Goal: Information Seeking & Learning: Learn about a topic

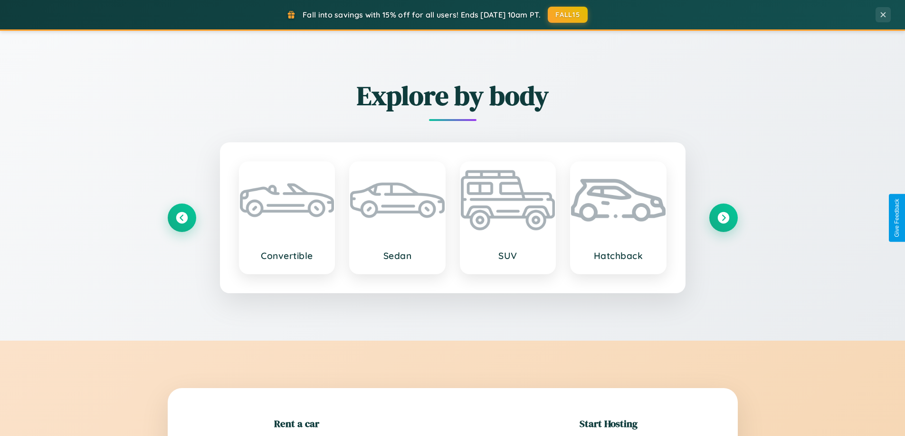
scroll to position [205, 0]
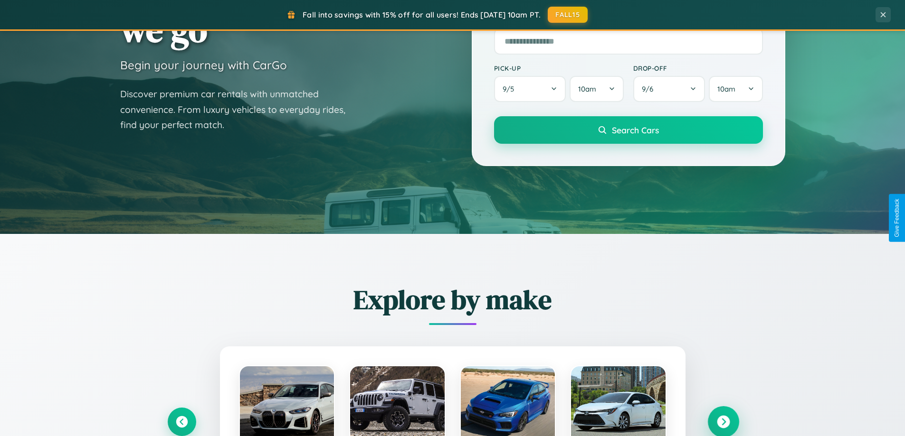
click at [723, 422] on icon at bounding box center [723, 422] width 13 height 13
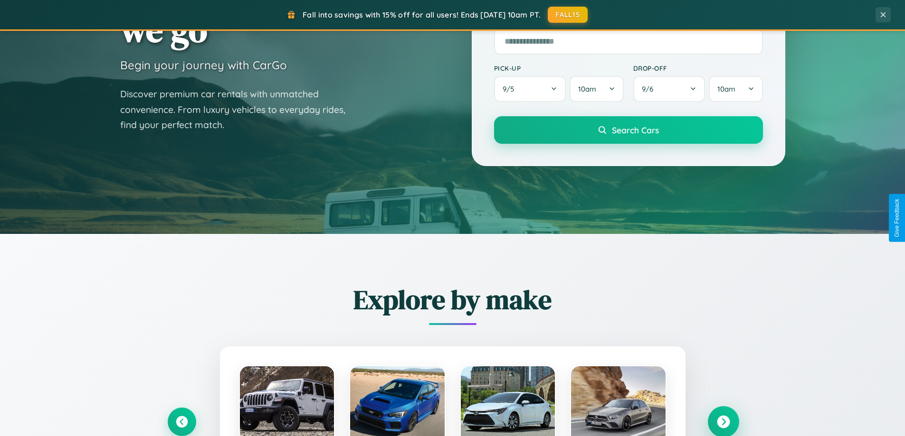
click at [723, 421] on icon at bounding box center [723, 422] width 13 height 13
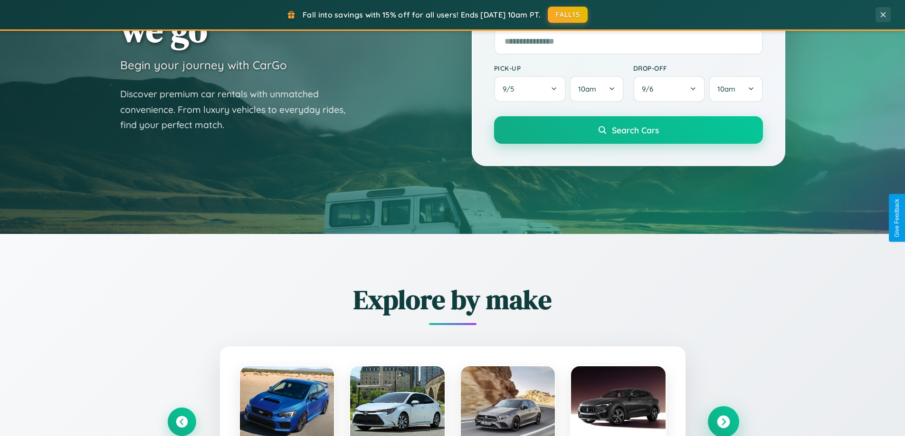
click at [723, 421] on icon at bounding box center [723, 422] width 13 height 13
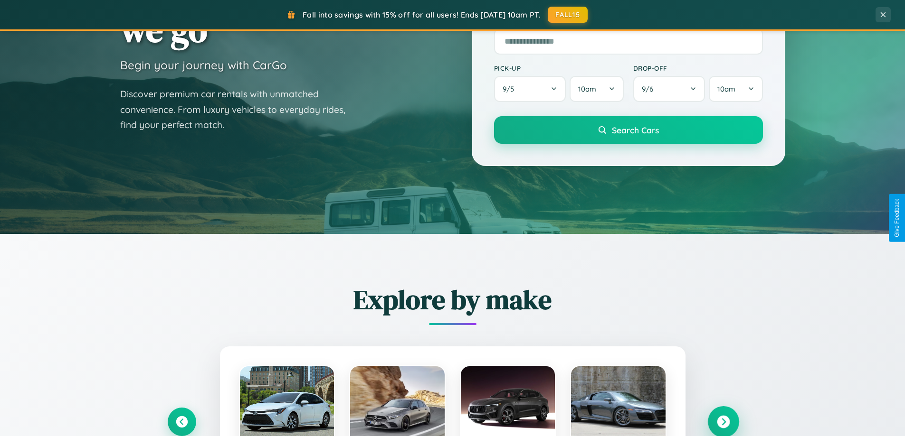
click at [723, 421] on icon at bounding box center [723, 422] width 13 height 13
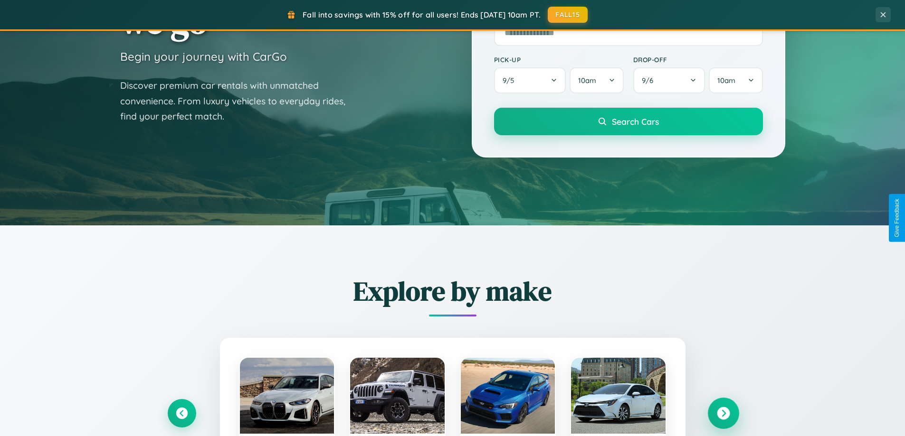
scroll to position [654, 0]
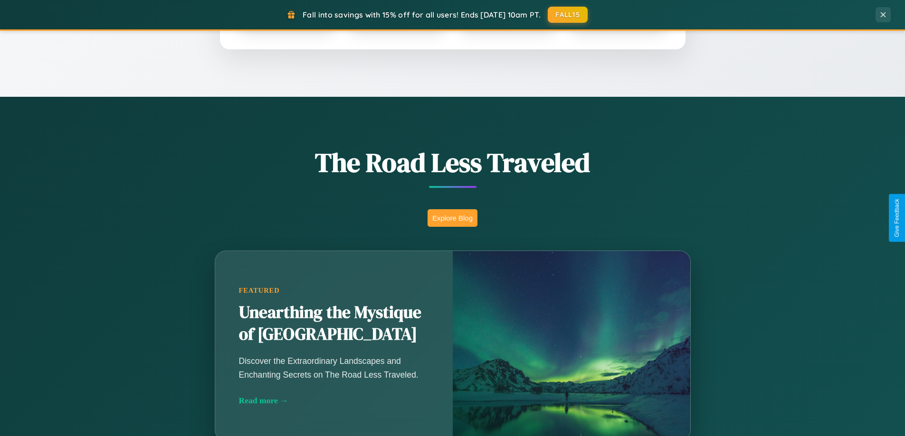
click at [452, 218] on button "Explore Blog" at bounding box center [452, 218] width 50 height 18
